Goal: Task Accomplishment & Management: Manage account settings

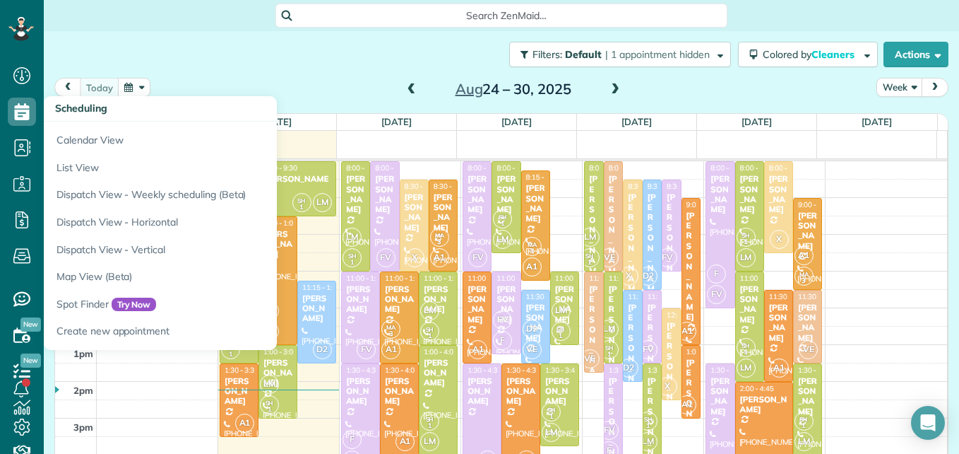
scroll to position [6, 6]
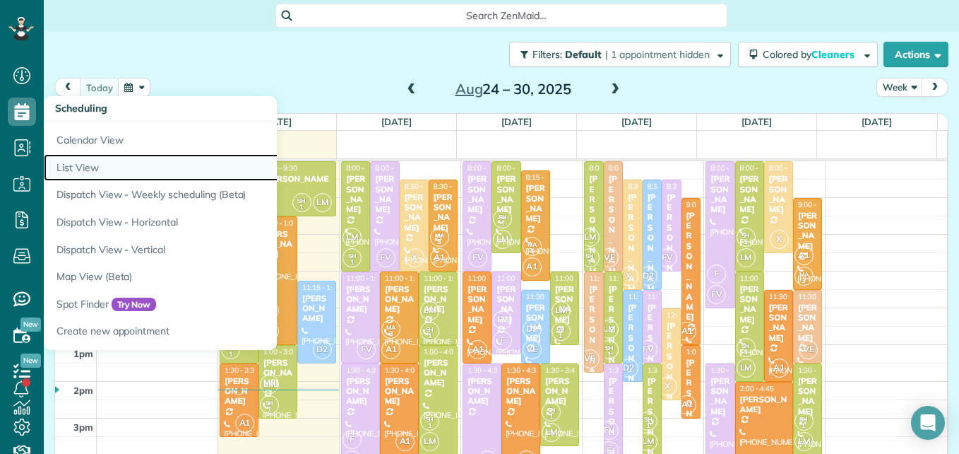
click at [90, 167] on link "List View" at bounding box center [220, 168] width 353 height 28
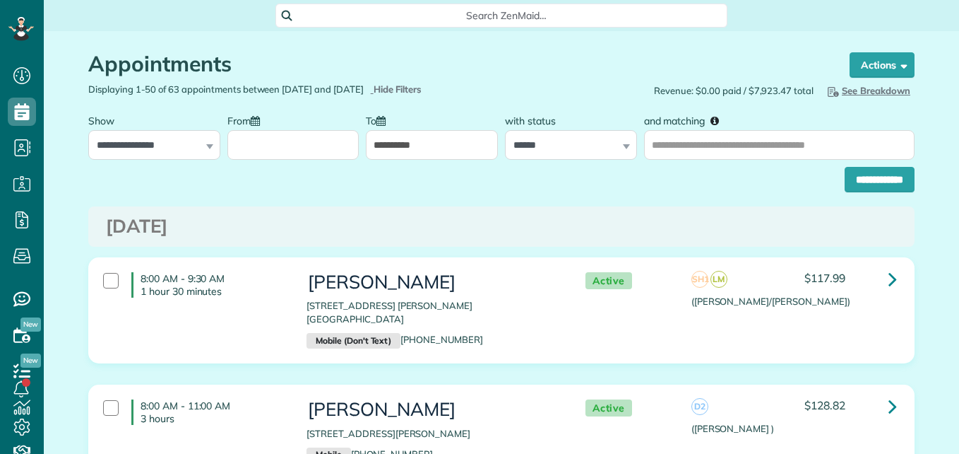
scroll to position [6, 6]
click at [316, 153] on input "From" at bounding box center [293, 145] width 132 height 30
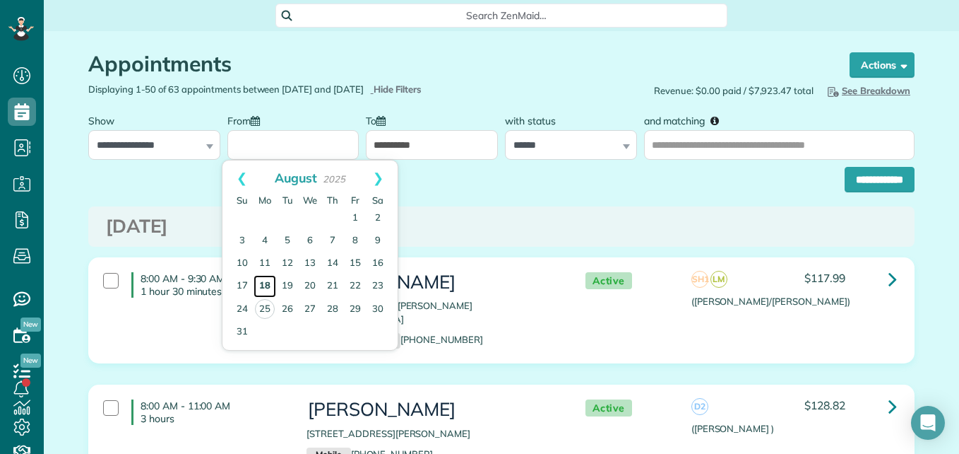
click at [270, 290] on link "18" at bounding box center [265, 286] width 23 height 23
type input "**********"
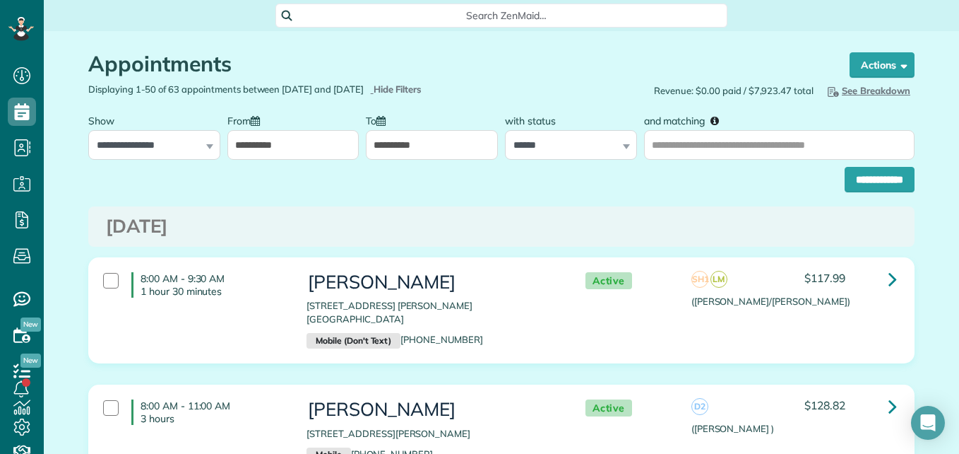
click at [413, 149] on input "**********" at bounding box center [432, 145] width 132 height 30
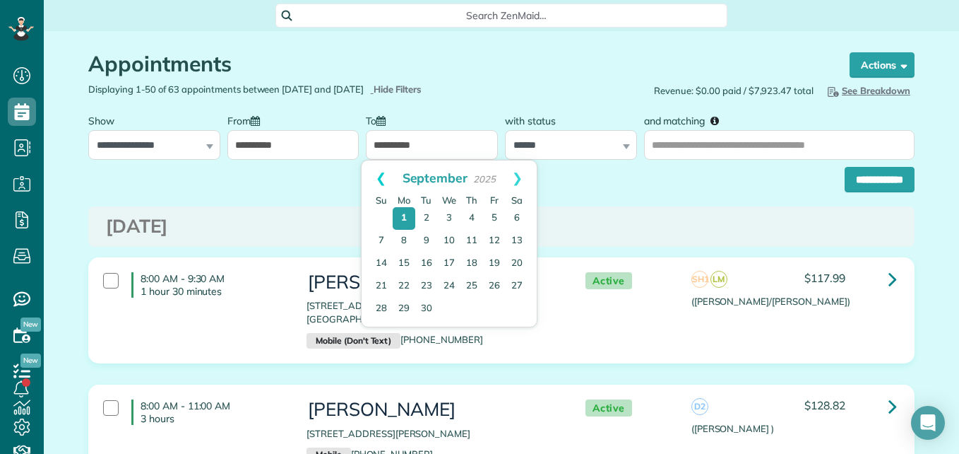
click at [376, 178] on link "Prev" at bounding box center [381, 177] width 39 height 35
click at [493, 280] on link "22" at bounding box center [494, 286] width 23 height 23
type input "**********"
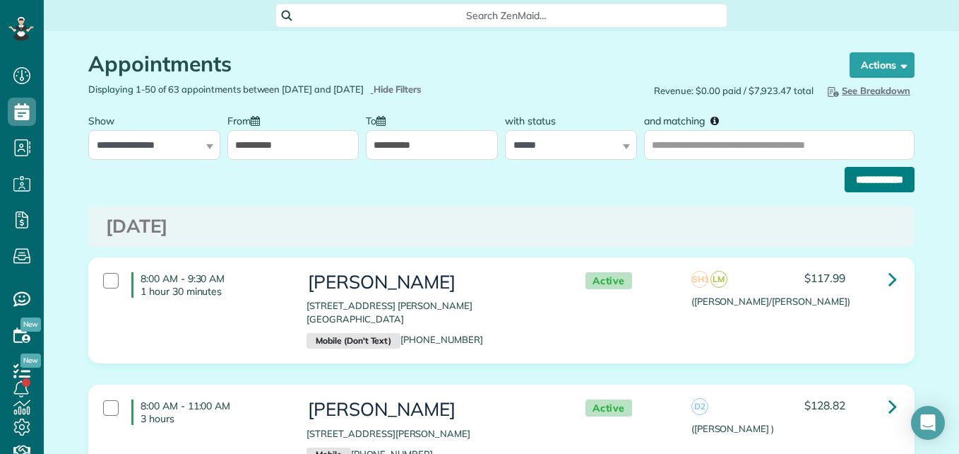
click at [860, 189] on input "**********" at bounding box center [880, 179] width 70 height 25
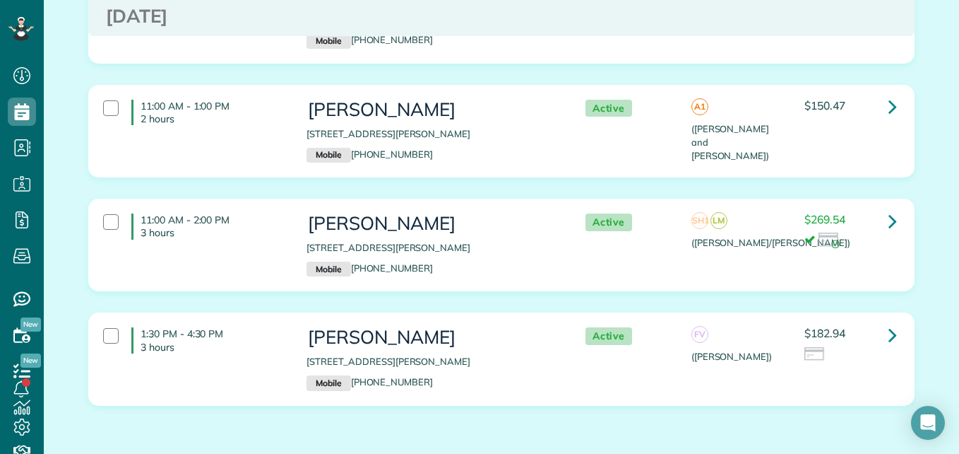
scroll to position [5044, 0]
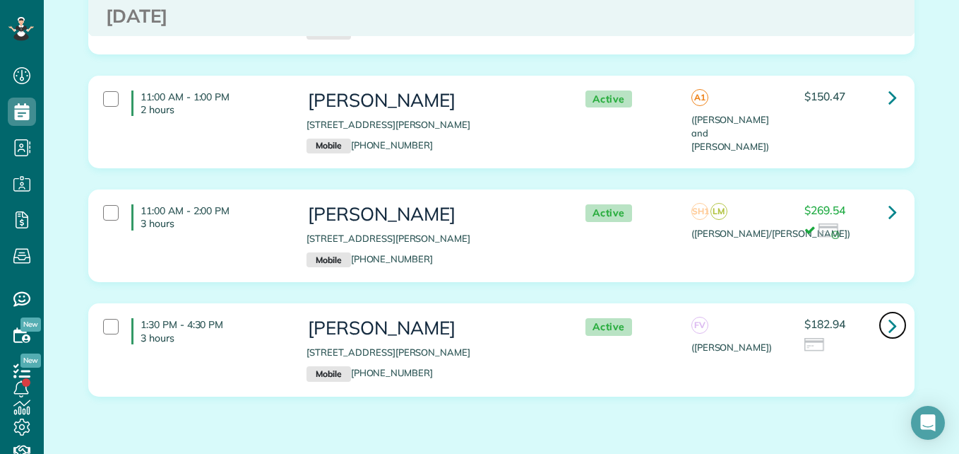
click at [889, 313] on icon at bounding box center [893, 325] width 8 height 25
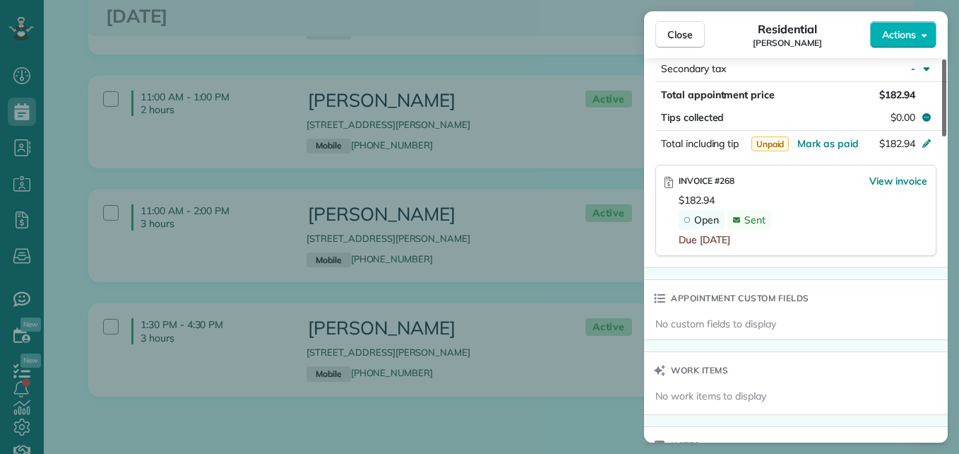
scroll to position [810, 0]
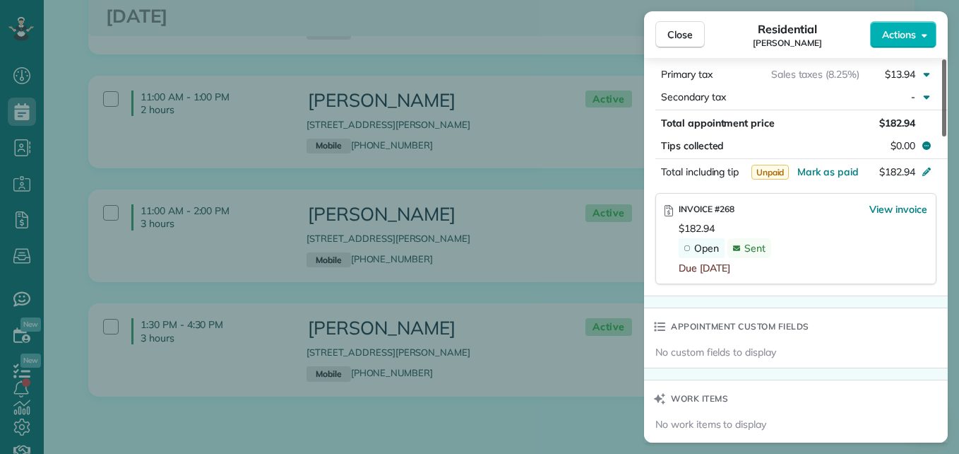
drag, startPoint x: 945, startPoint y: 102, endPoint x: 937, endPoint y: 265, distance: 162.7
click at [942, 136] on div at bounding box center [944, 97] width 4 height 77
click at [877, 209] on span "View invoice" at bounding box center [899, 209] width 58 height 14
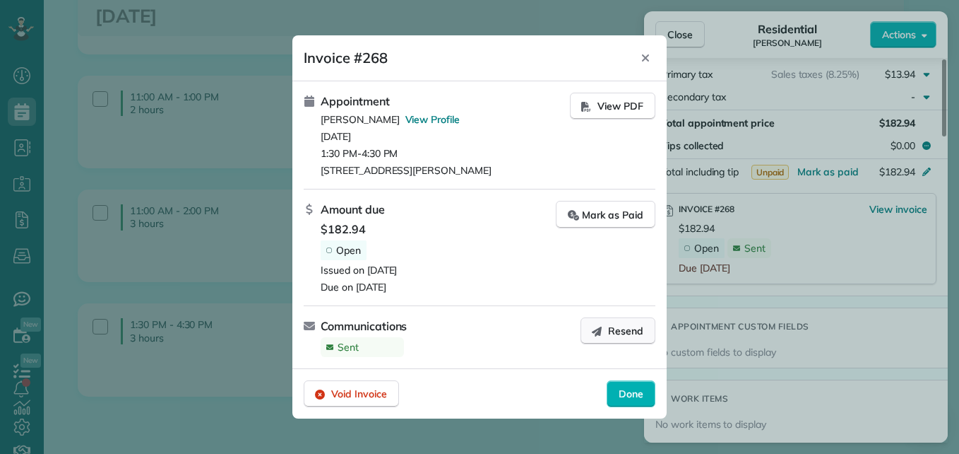
click at [615, 332] on span "Resend" at bounding box center [625, 331] width 35 height 14
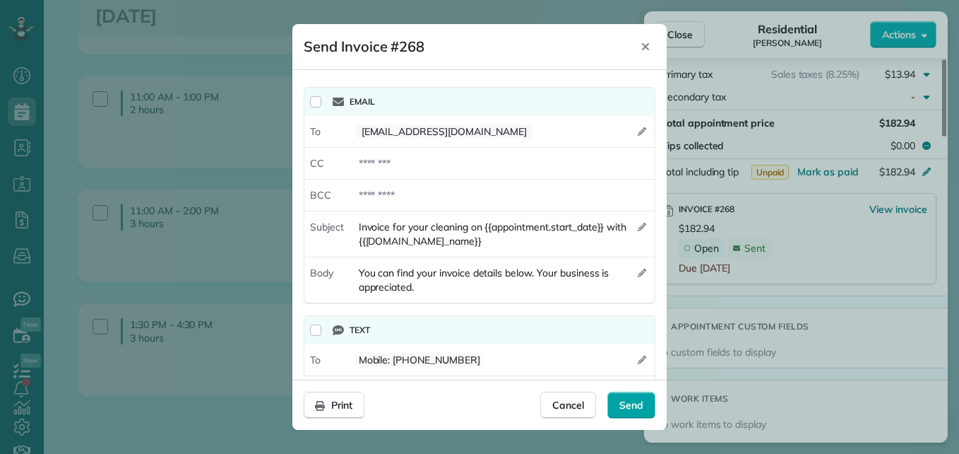
click at [637, 405] on span "Send" at bounding box center [632, 405] width 24 height 14
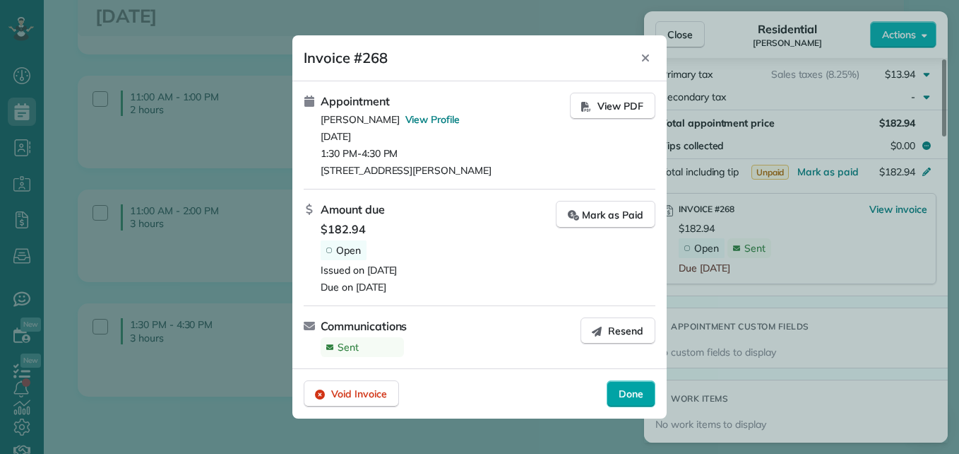
click at [627, 392] on span "Done" at bounding box center [631, 393] width 25 height 14
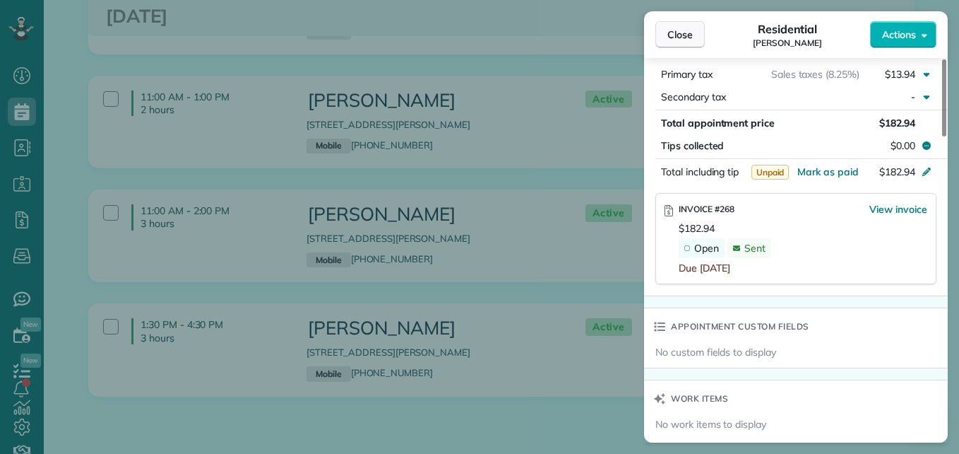
click at [675, 36] on span "Close" at bounding box center [680, 35] width 25 height 14
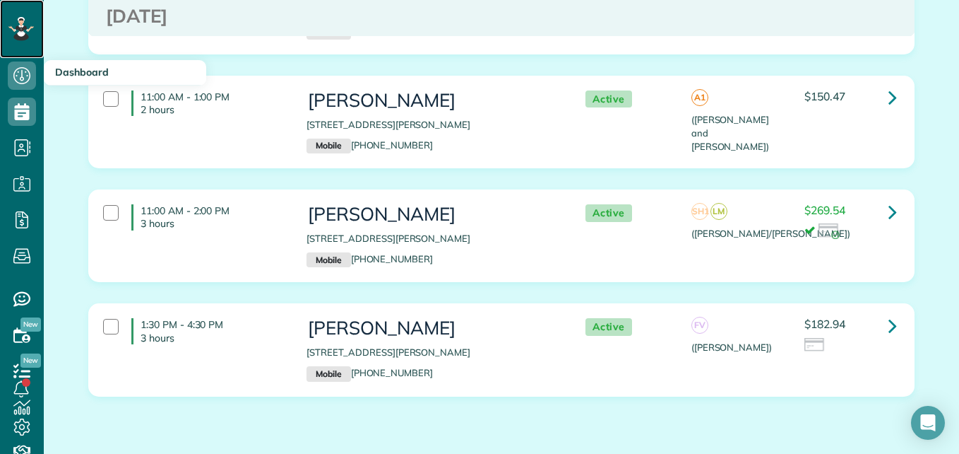
click at [28, 30] on rect at bounding box center [27, 30] width 2 height 2
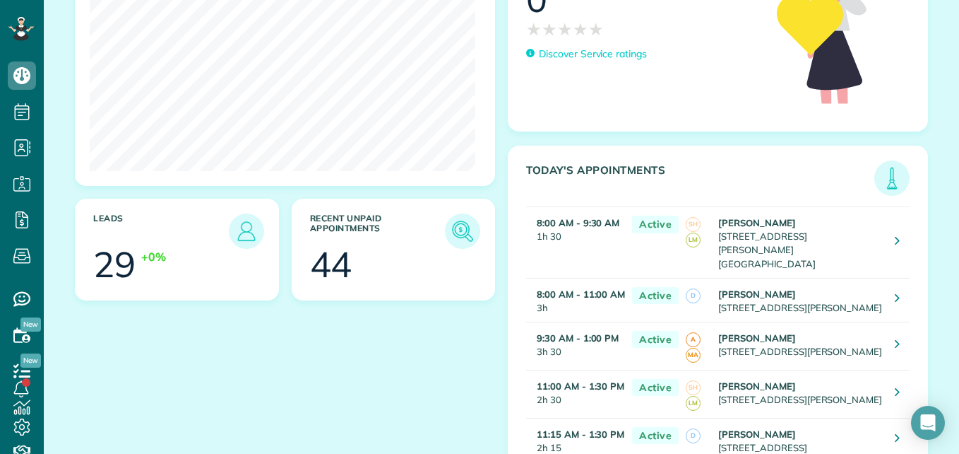
scroll to position [254, 0]
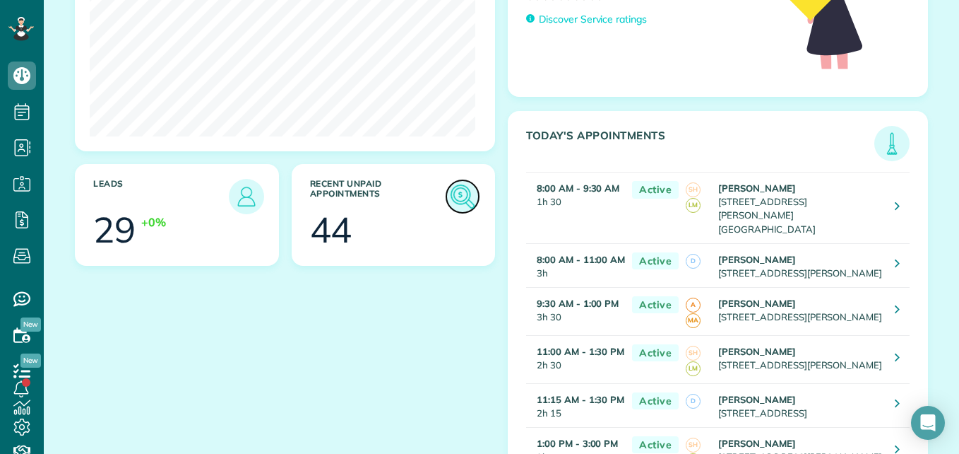
click at [455, 196] on img at bounding box center [463, 196] width 32 height 32
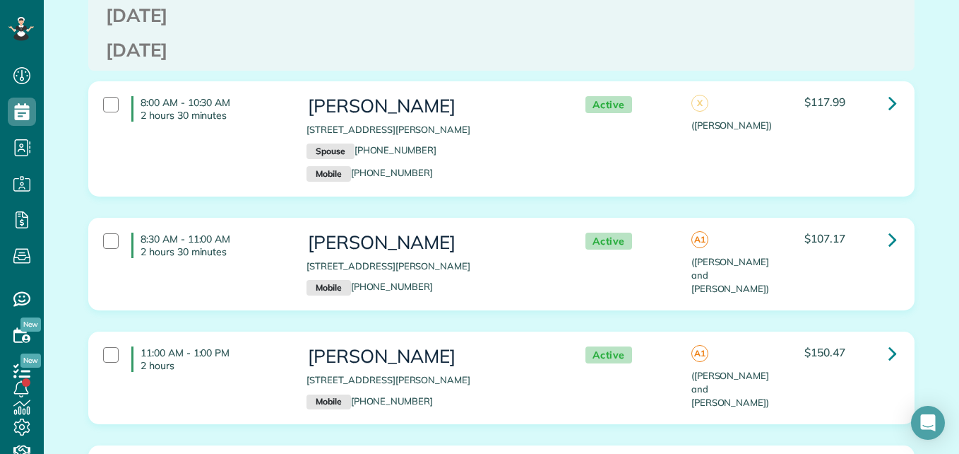
scroll to position [6477, 0]
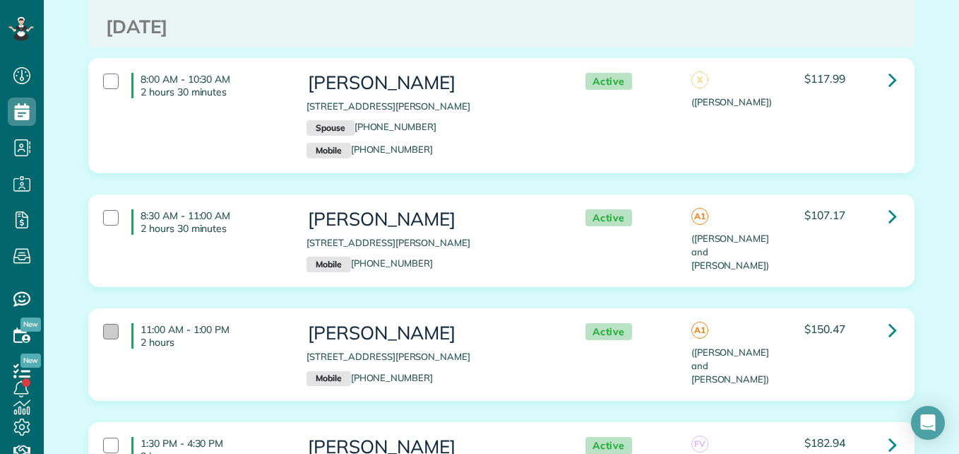
click at [110, 324] on div at bounding box center [111, 332] width 16 height 16
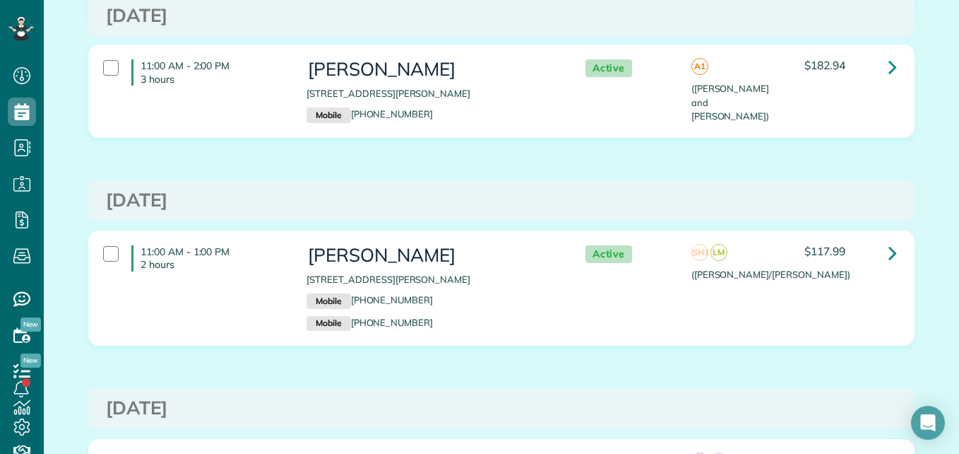
scroll to position [0, 0]
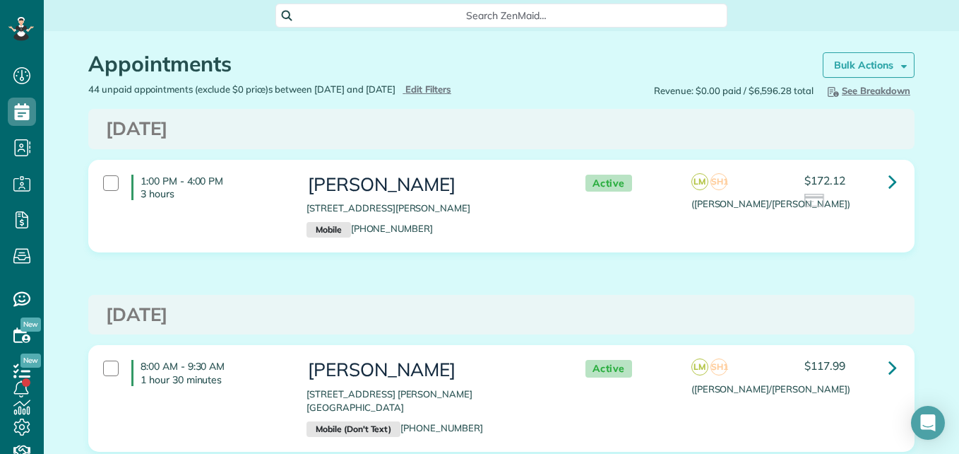
click at [899, 68] on span at bounding box center [902, 64] width 11 height 11
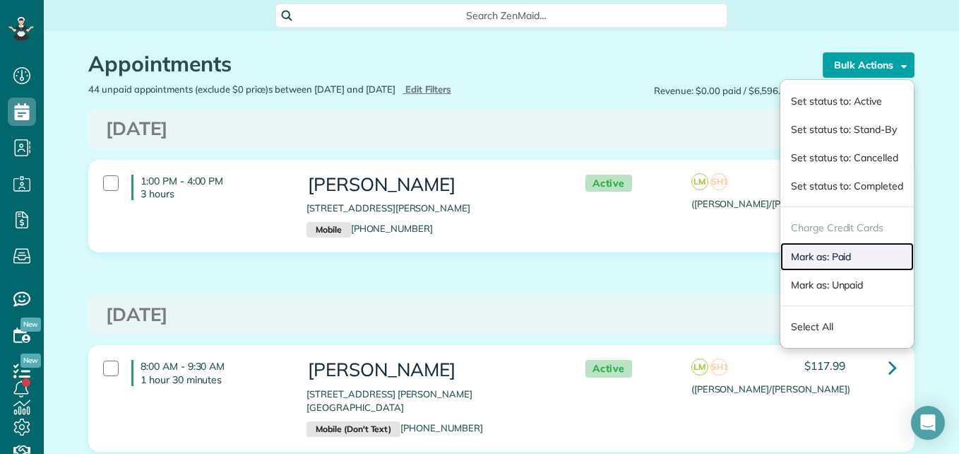
click at [812, 259] on link "Mark as: Paid" at bounding box center [848, 256] width 134 height 28
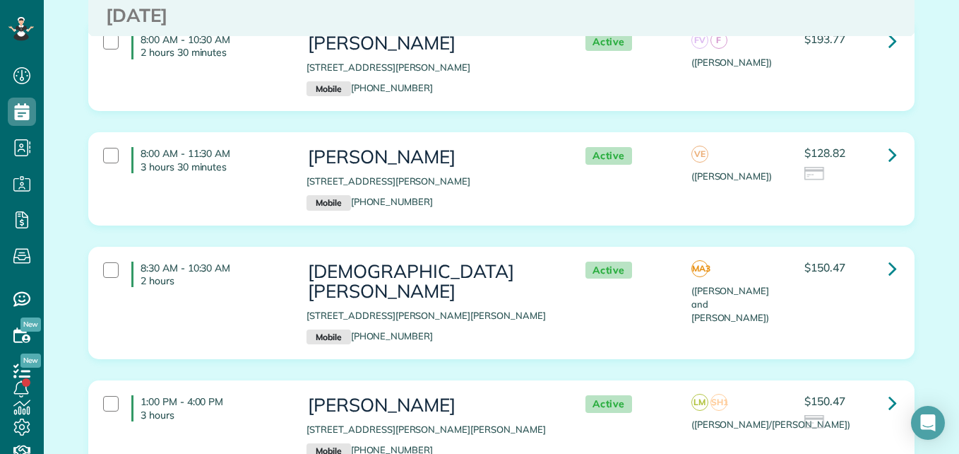
scroll to position [5221, 0]
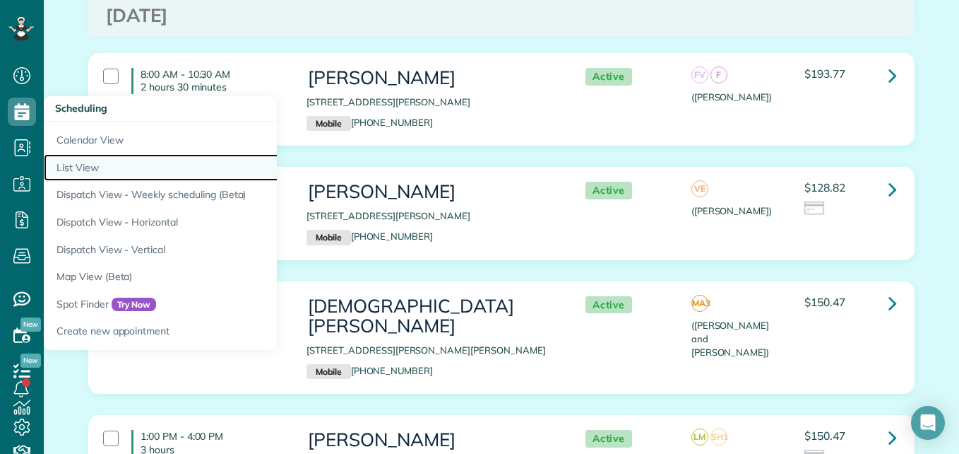
click at [78, 167] on link "List View" at bounding box center [220, 168] width 353 height 28
